Goal: Find specific fact

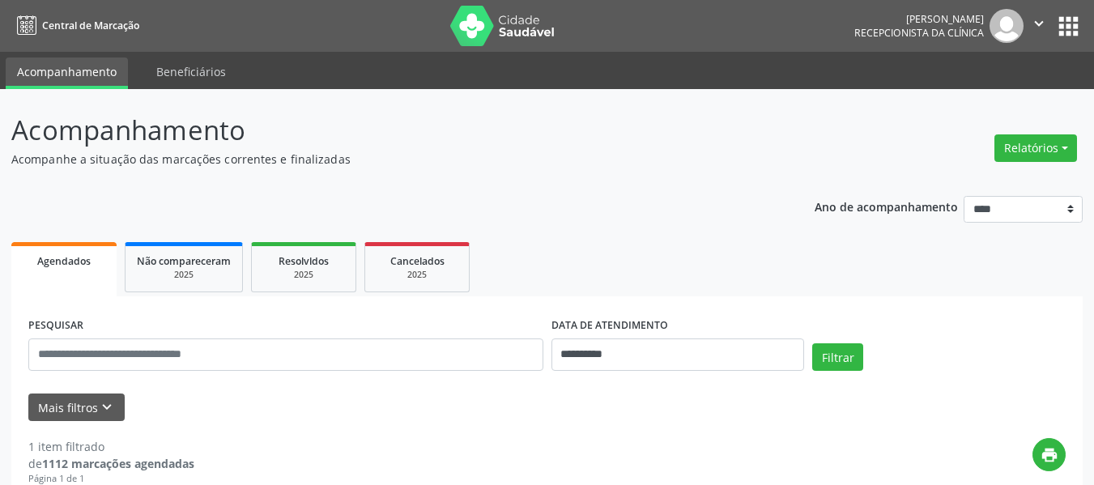
scroll to position [276, 0]
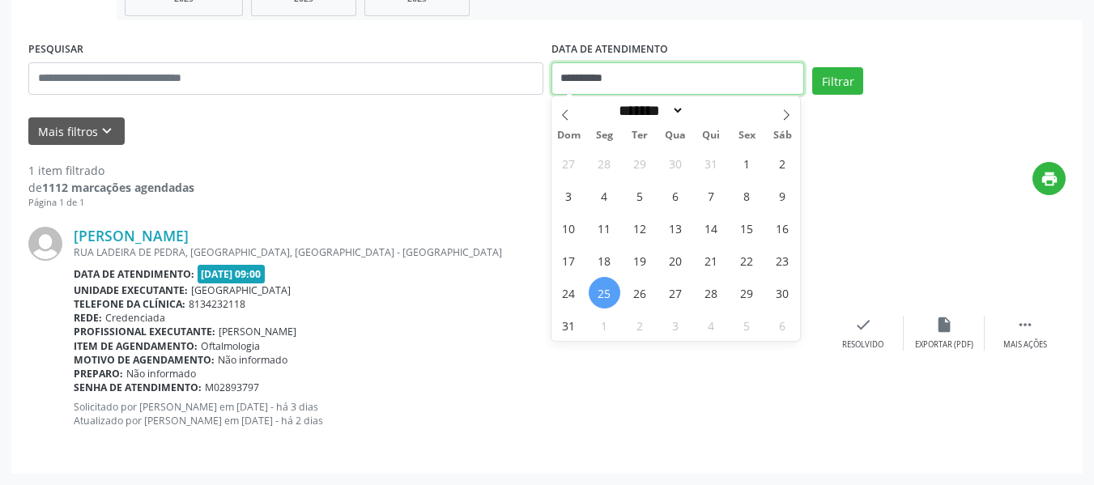
click at [582, 76] on input "**********" at bounding box center [679, 78] width 254 height 32
click at [783, 117] on icon at bounding box center [786, 114] width 11 height 11
select select "*"
click at [607, 195] on span "8" at bounding box center [605, 196] width 32 height 32
type input "**********"
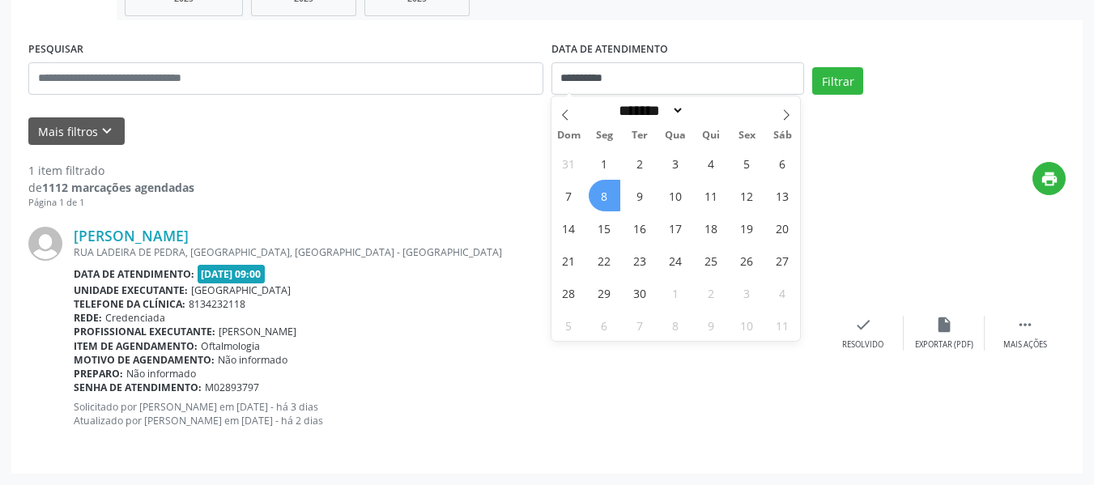
drag, startPoint x: 607, startPoint y: 196, endPoint x: 621, endPoint y: 186, distance: 16.9
click at [607, 195] on span "8" at bounding box center [605, 196] width 32 height 32
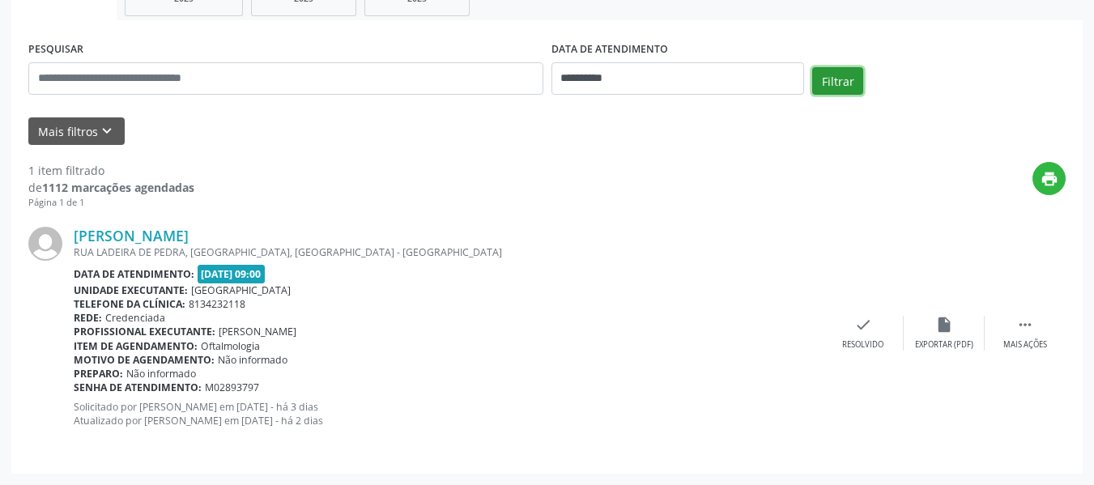
click at [834, 71] on button "Filtrar" at bounding box center [837, 81] width 51 height 28
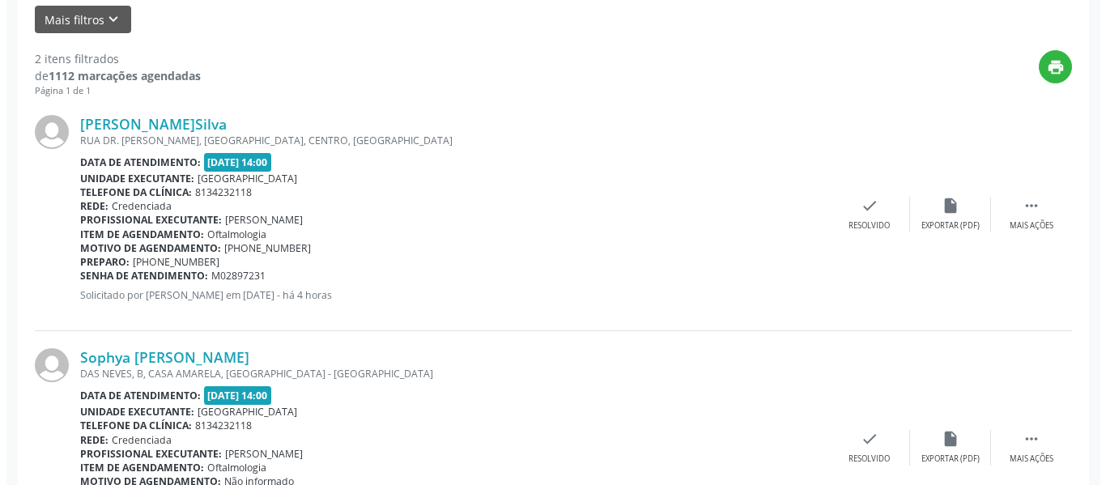
scroll to position [438, 0]
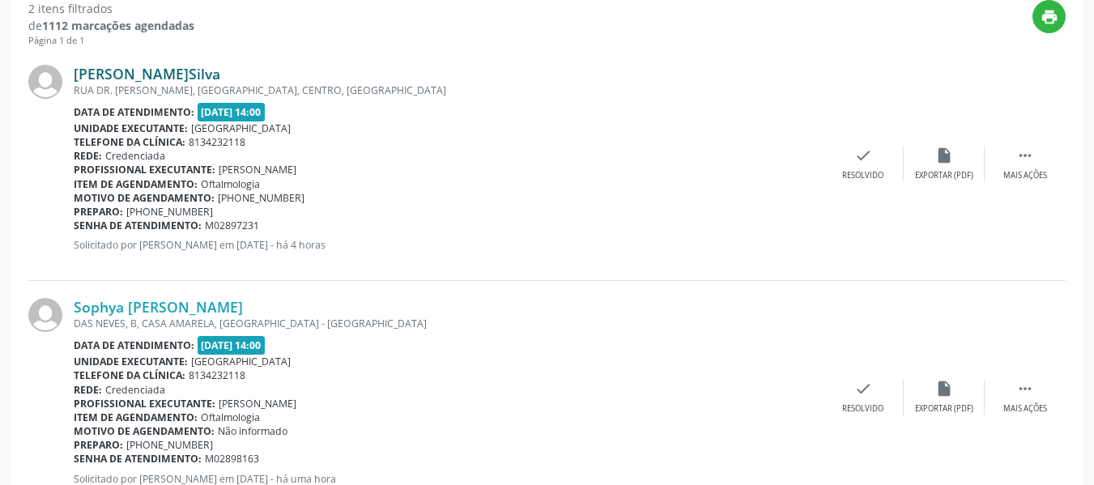
click at [176, 76] on link "[PERSON_NAME]Silva" at bounding box center [147, 74] width 147 height 18
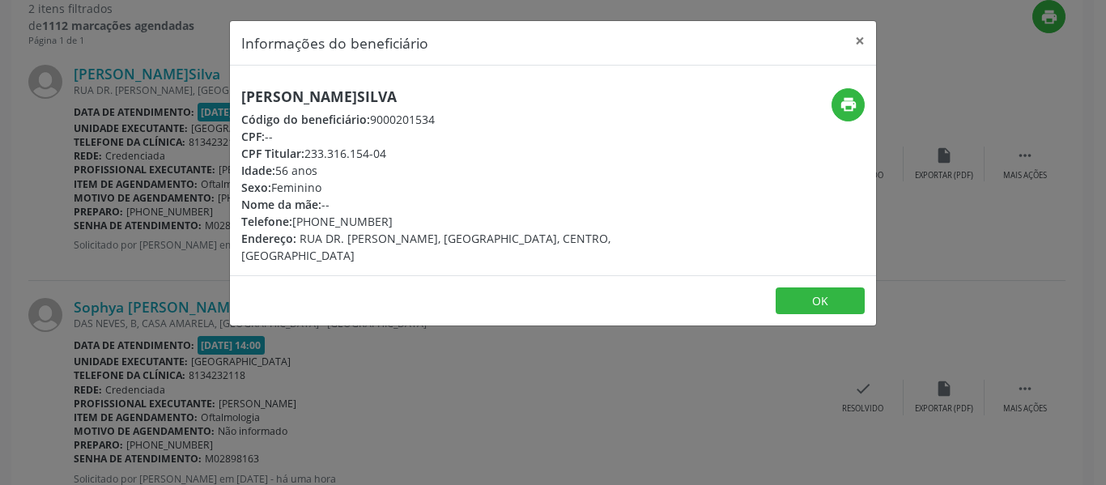
drag, startPoint x: 305, startPoint y: 155, endPoint x: 403, endPoint y: 151, distance: 98.1
click at [403, 151] on div "CPF Titular: 233.316.154-04" at bounding box center [445, 153] width 408 height 17
copy div "233.316.154-04"
